Goal: Find specific page/section: Find specific page/section

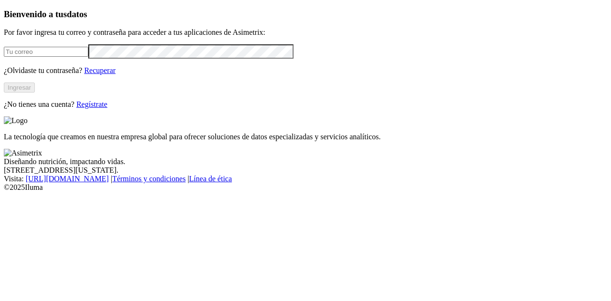
type input "[PERSON_NAME][EMAIL_ADDRESS][DOMAIN_NAME]"
click at [35, 93] on button "Ingresar" at bounding box center [19, 88] width 31 height 10
